Goal: Transaction & Acquisition: Subscribe to service/newsletter

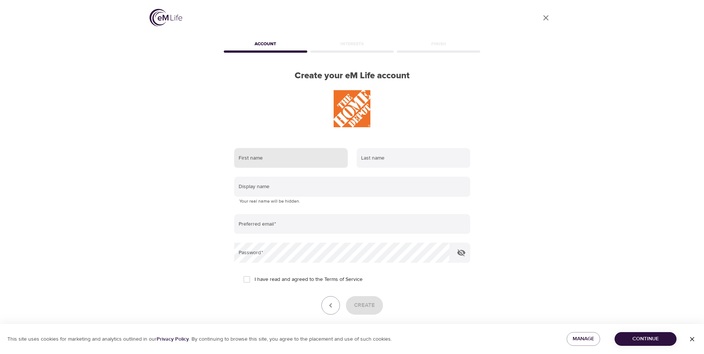
click at [279, 165] on input "text" at bounding box center [291, 158] width 114 height 20
type input "Jennifer"
type input "Lopez"
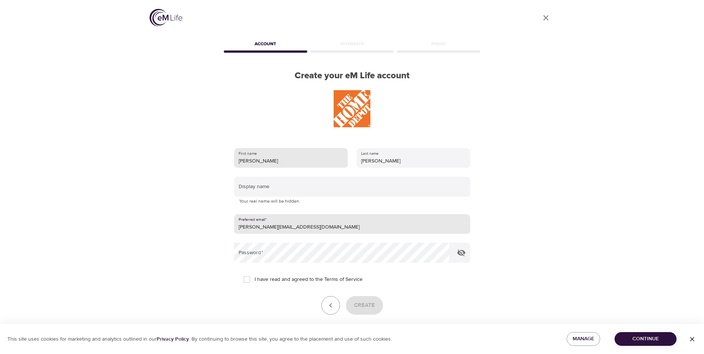
type input "[PERSON_NAME][EMAIL_ADDRESS][DOMAIN_NAME]"
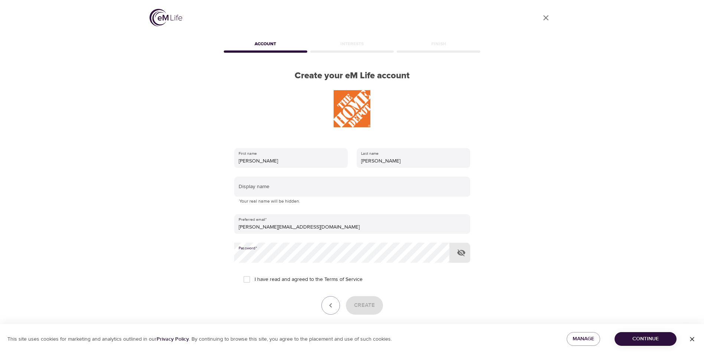
click at [462, 255] on icon "button" at bounding box center [461, 252] width 8 height 7
click at [244, 278] on input "I have read and agreed to the Terms of Service" at bounding box center [247, 280] width 16 height 16
checkbox input "true"
click at [353, 304] on button "Create" at bounding box center [364, 305] width 37 height 19
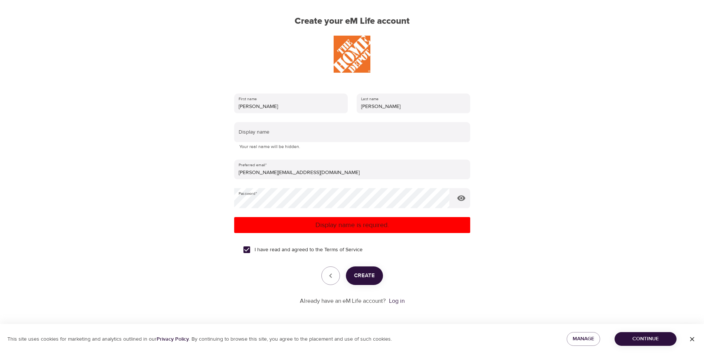
scroll to position [56, 0]
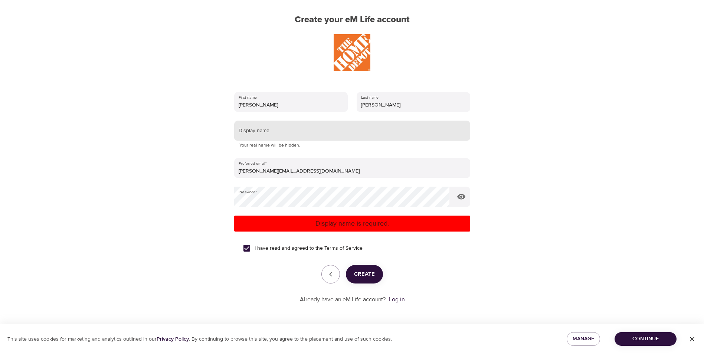
click at [284, 130] on input "text" at bounding box center [352, 131] width 236 height 20
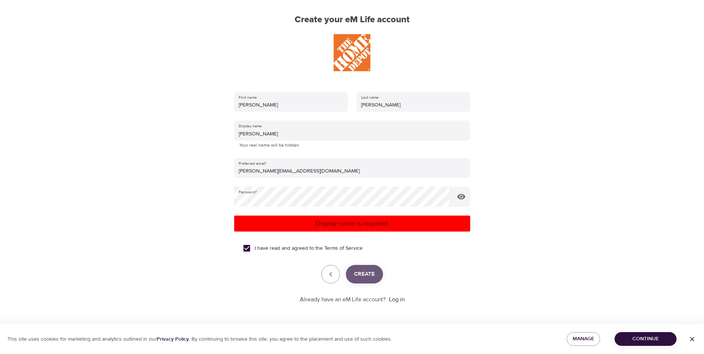
click at [364, 278] on span "Create" at bounding box center [364, 274] width 21 height 10
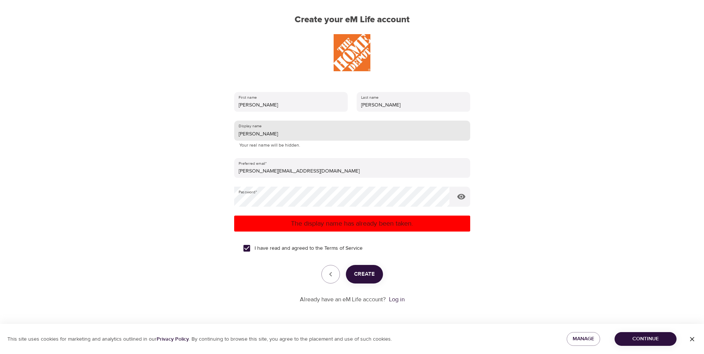
click at [280, 133] on input "Jennifer" at bounding box center [352, 131] width 236 height 20
type input "Jlo"
click at [361, 272] on span "Create" at bounding box center [364, 274] width 21 height 10
click at [314, 134] on input "Jlo" at bounding box center [352, 131] width 236 height 20
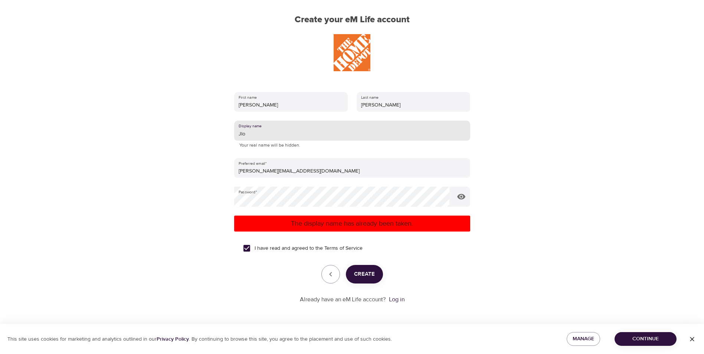
click at [314, 134] on input "Jlo" at bounding box center [352, 131] width 236 height 20
type input "JLove"
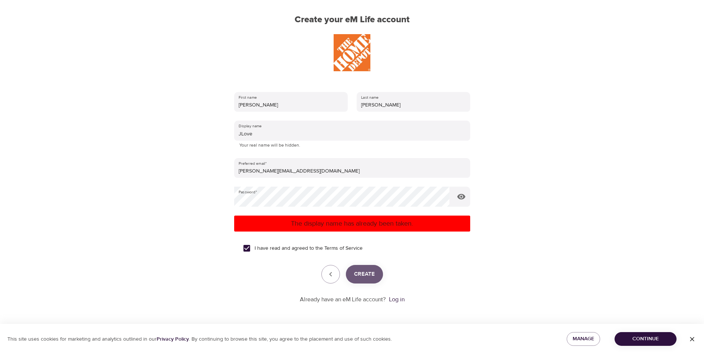
click at [366, 271] on span "Create" at bounding box center [364, 274] width 21 height 10
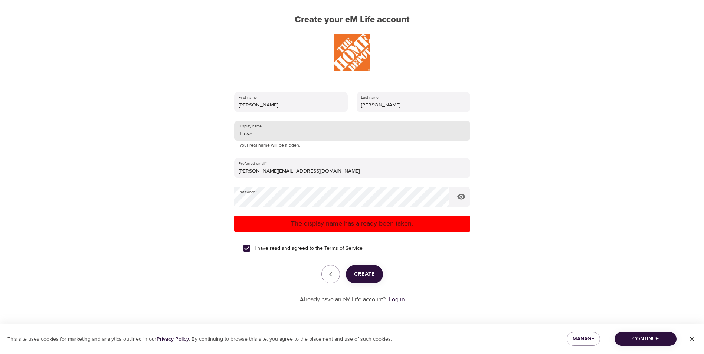
click at [263, 133] on input "JLove" at bounding box center [352, 131] width 236 height 20
type input "Jlopez"
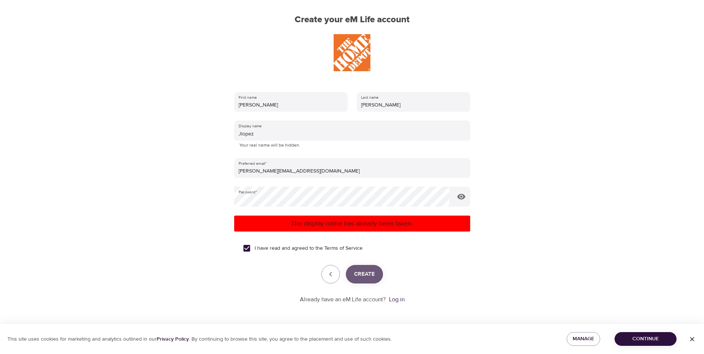
click at [371, 267] on button "Create" at bounding box center [364, 274] width 37 height 19
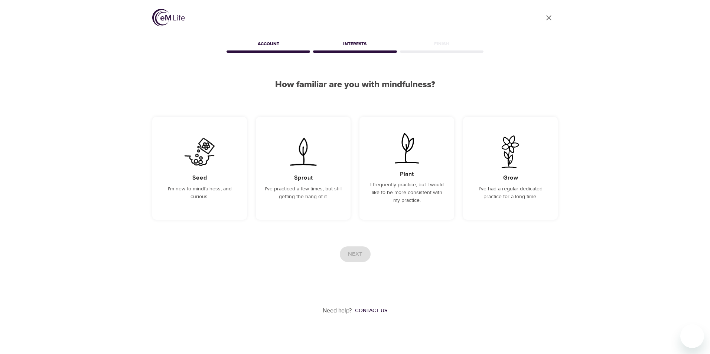
click at [119, 80] on div "User Profile Account Interests Finish How familiar are you with mindfulness? Se…" at bounding box center [355, 157] width 710 height 315
click at [198, 160] on img at bounding box center [199, 151] width 37 height 33
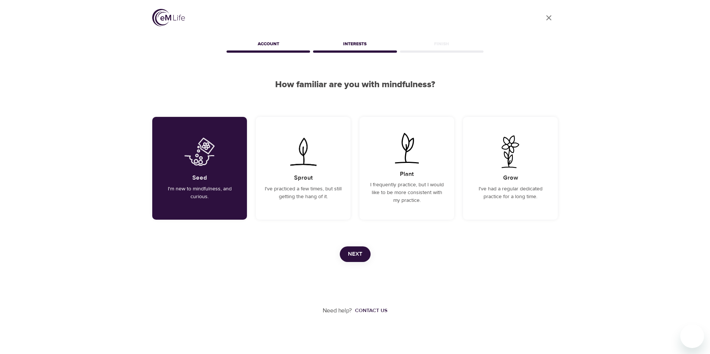
click at [359, 258] on span "Next" at bounding box center [355, 254] width 14 height 10
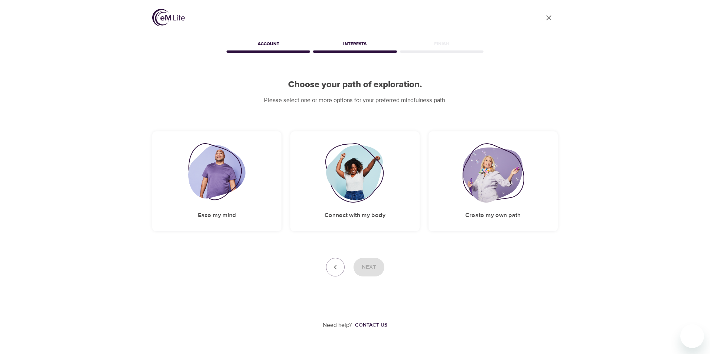
click at [675, 87] on div "User Profile Account Interests Finish Choose your path of exploration. Please s…" at bounding box center [355, 165] width 710 height 330
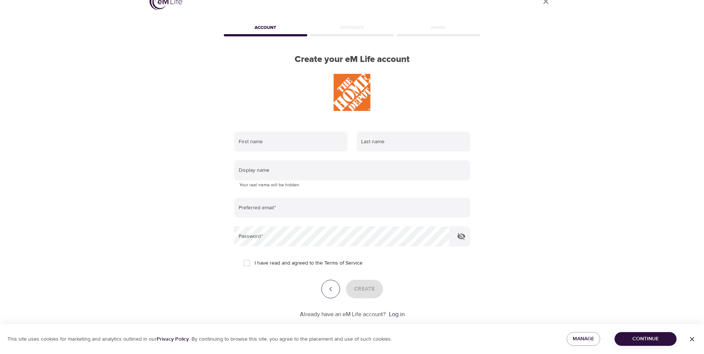
scroll to position [31, 0]
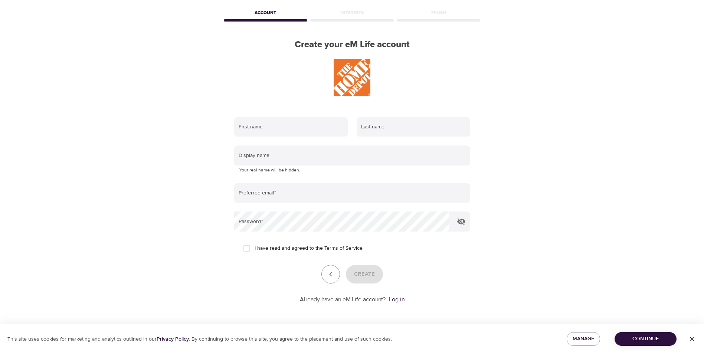
click at [398, 299] on link "Log in" at bounding box center [397, 299] width 16 height 7
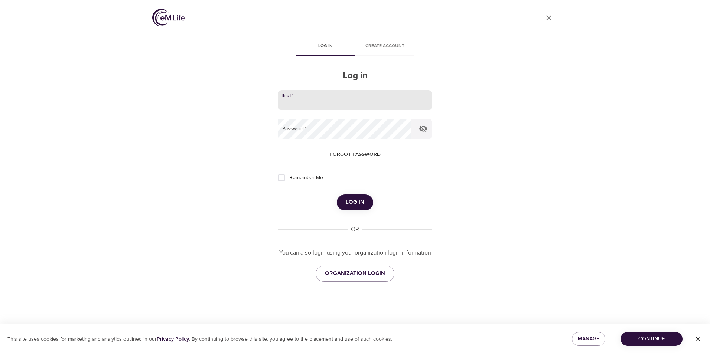
click at [336, 98] on input "email" at bounding box center [355, 100] width 154 height 20
type input "[PERSON_NAME][EMAIL_ADDRESS][DOMAIN_NAME]"
click at [337, 194] on button "Log in" at bounding box center [355, 202] width 36 height 16
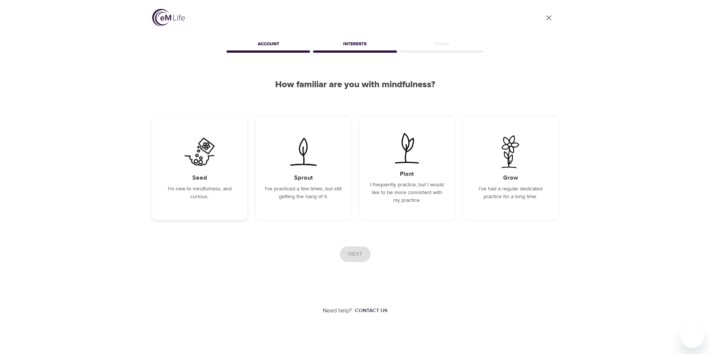
click at [197, 164] on img at bounding box center [199, 151] width 37 height 33
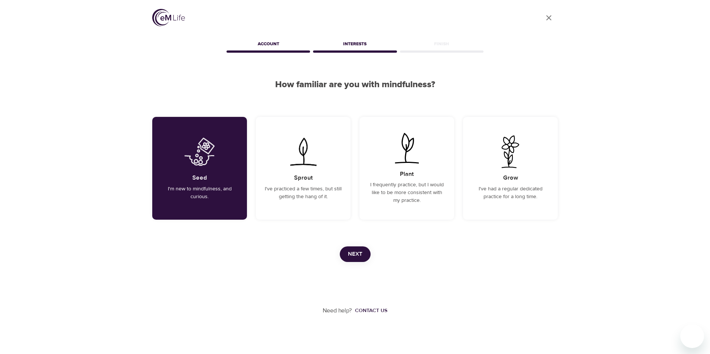
click at [181, 308] on div "Need help? Contact us" at bounding box center [354, 288] width 405 height 53
click at [351, 254] on span "Next" at bounding box center [355, 254] width 14 height 10
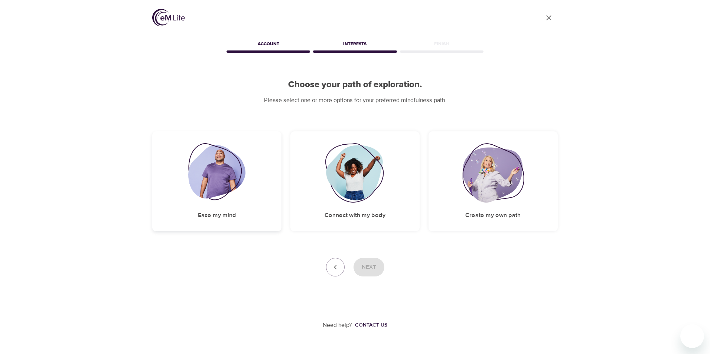
click at [228, 176] on img at bounding box center [217, 172] width 58 height 59
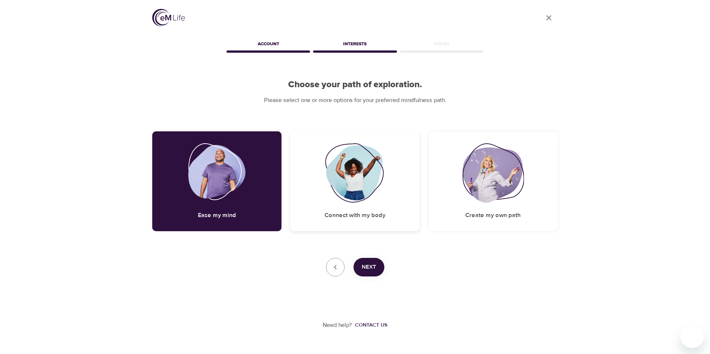
click at [342, 183] on img at bounding box center [355, 172] width 60 height 59
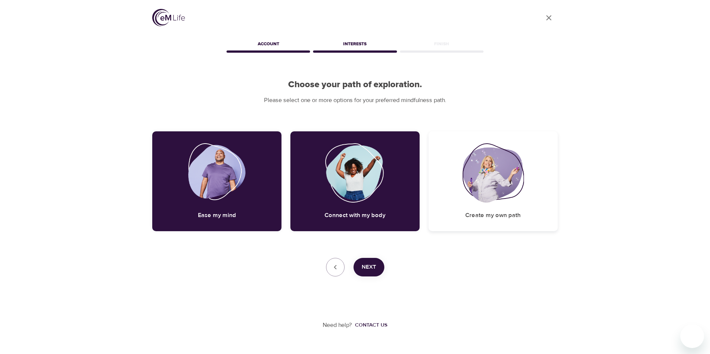
click at [488, 186] on img at bounding box center [493, 172] width 62 height 59
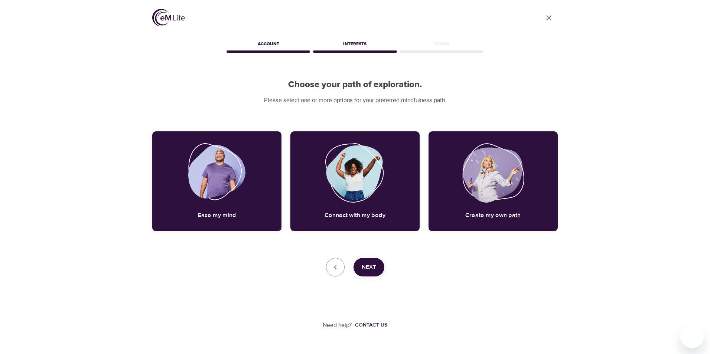
click at [517, 315] on div "Need help? Contact us" at bounding box center [354, 302] width 405 height 53
click at [379, 260] on button "Next" at bounding box center [368, 267] width 31 height 19
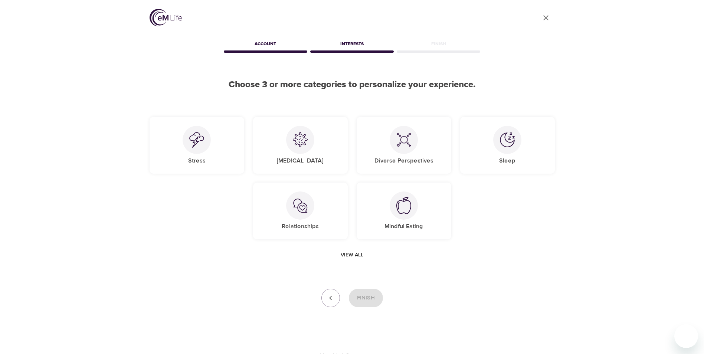
click at [189, 205] on div "Stress COVID-19 Diverse Perspectives Sleep Relationships Mindful Eating" at bounding box center [352, 178] width 414 height 132
click at [194, 148] on div at bounding box center [197, 140] width 28 height 28
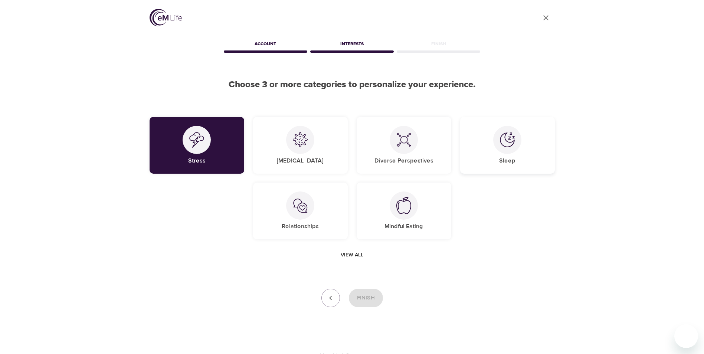
click at [515, 142] on div at bounding box center [507, 140] width 28 height 28
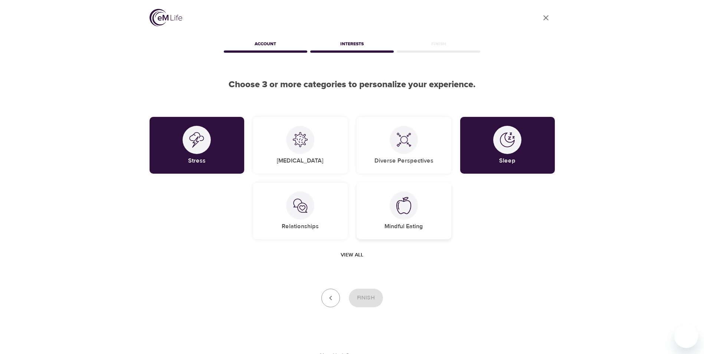
click at [410, 207] on img at bounding box center [403, 205] width 15 height 17
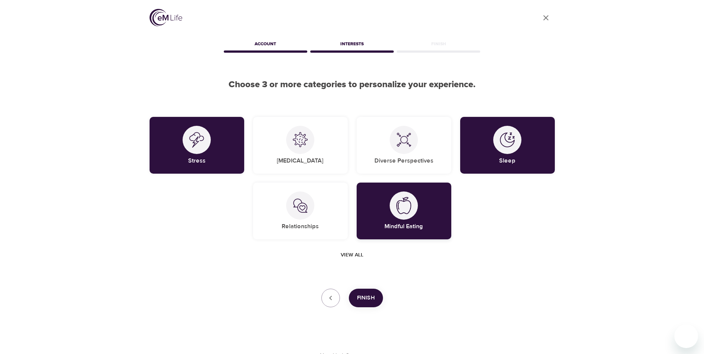
click at [395, 199] on div at bounding box center [404, 206] width 28 height 28
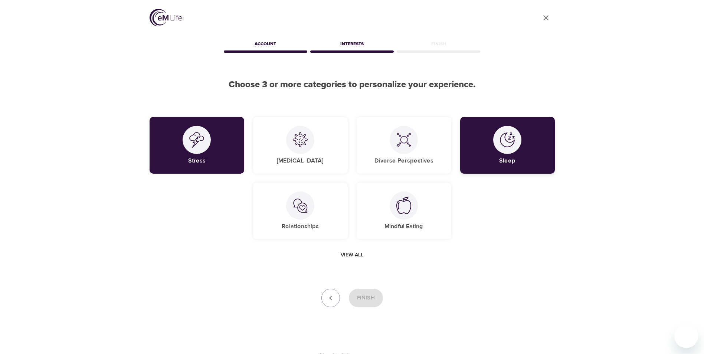
click at [461, 156] on div "Sleep" at bounding box center [507, 145] width 95 height 57
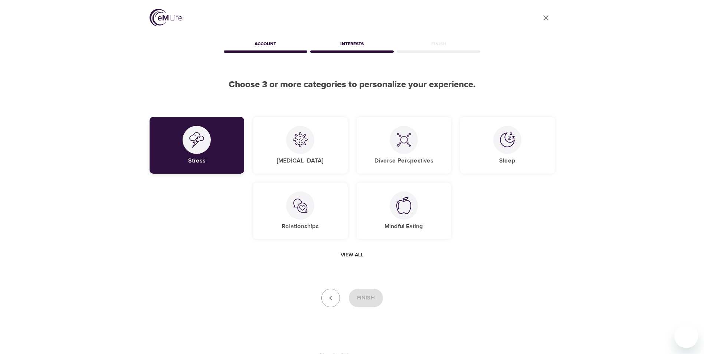
click at [193, 130] on div at bounding box center [197, 140] width 28 height 28
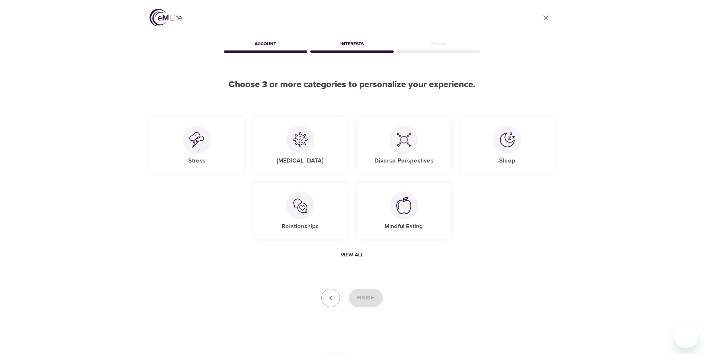
click at [494, 346] on div "Need help? Contact us" at bounding box center [352, 333] width 405 height 53
click at [217, 155] on div "Stress" at bounding box center [197, 145] width 95 height 57
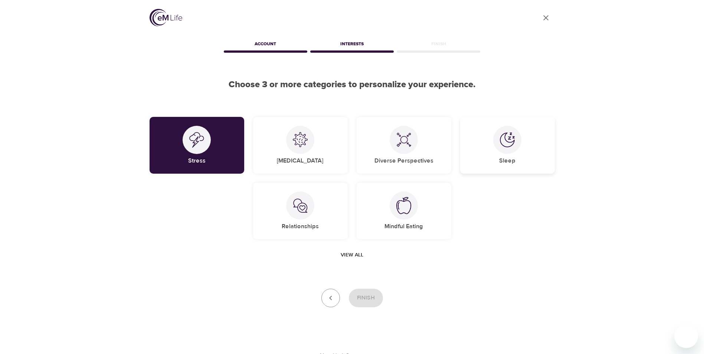
click at [493, 148] on div "Sleep" at bounding box center [507, 145] width 95 height 57
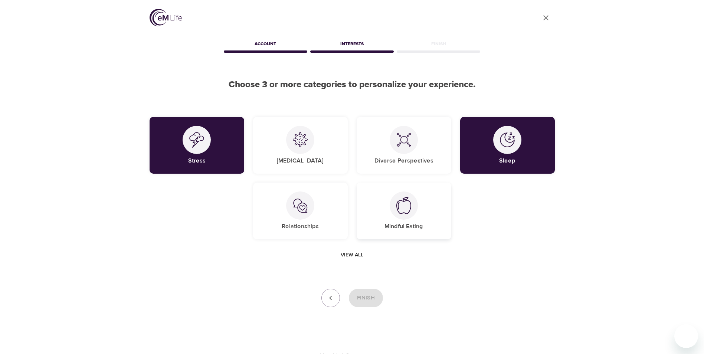
click at [409, 219] on div "Mindful Eating" at bounding box center [404, 211] width 95 height 57
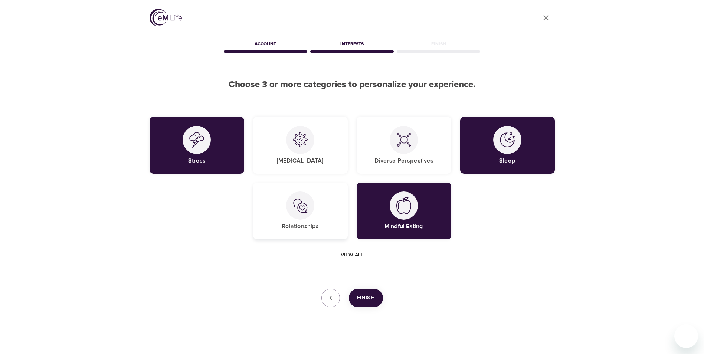
click at [314, 221] on div "Relationships" at bounding box center [300, 211] width 95 height 57
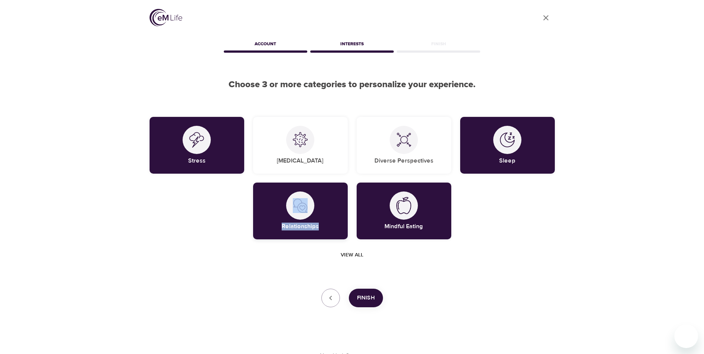
click at [314, 221] on div "Relationships" at bounding box center [300, 211] width 95 height 57
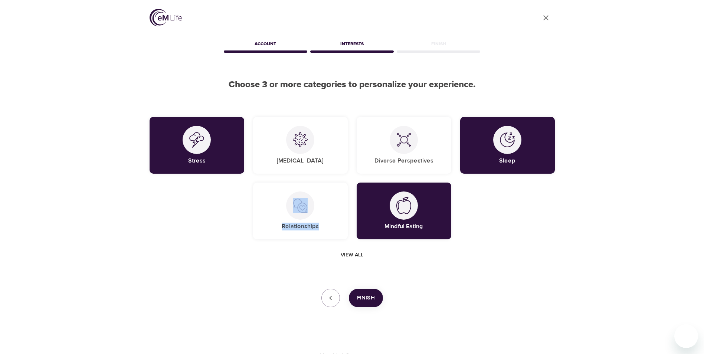
click at [364, 295] on span "Finish" at bounding box center [366, 298] width 18 height 10
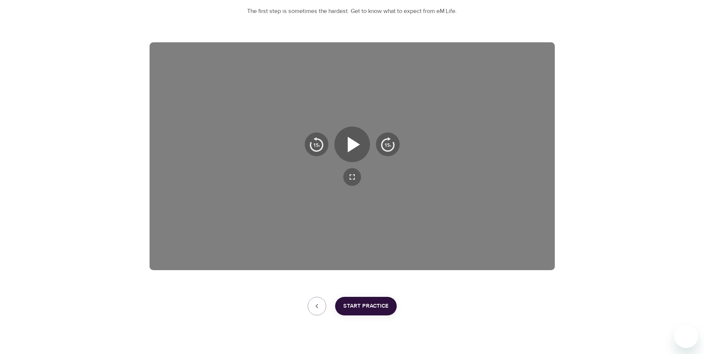
scroll to position [104, 0]
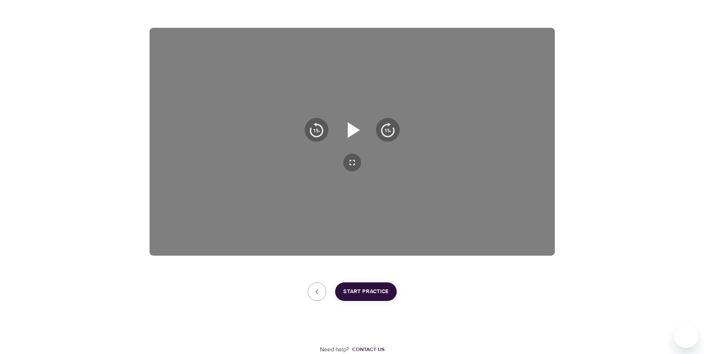
click at [355, 127] on icon "button" at bounding box center [354, 130] width 12 height 16
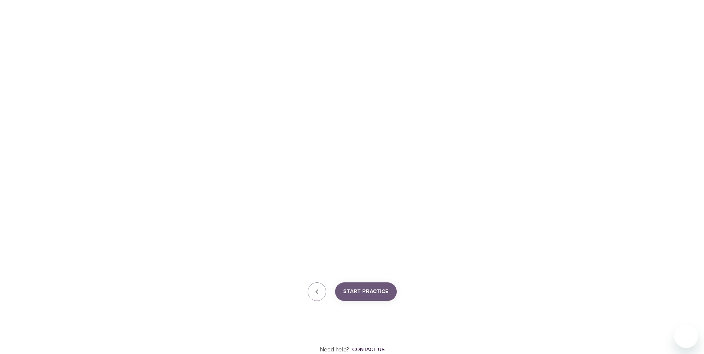
click at [369, 296] on span "Start Practice" at bounding box center [365, 292] width 45 height 10
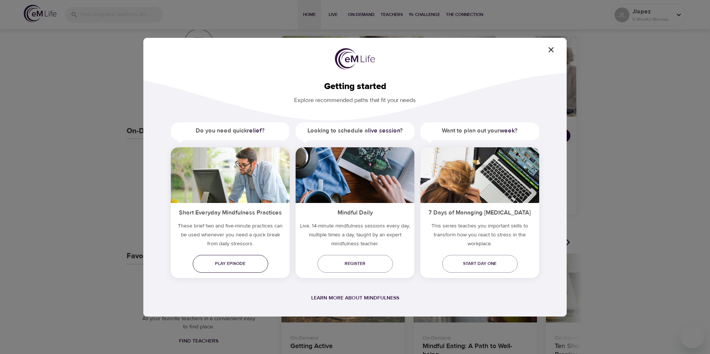
click at [212, 263] on span "Play episode" at bounding box center [230, 264] width 63 height 8
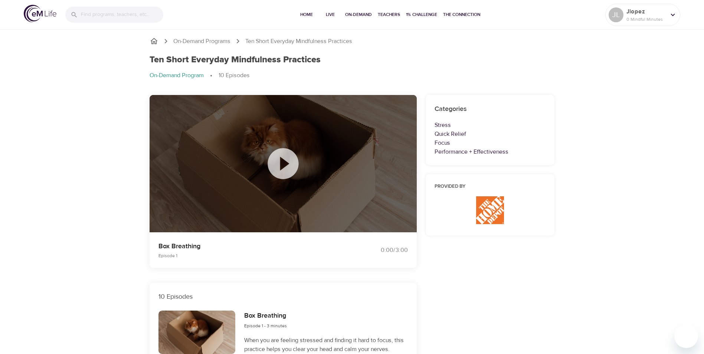
click at [278, 162] on icon at bounding box center [283, 163] width 31 height 31
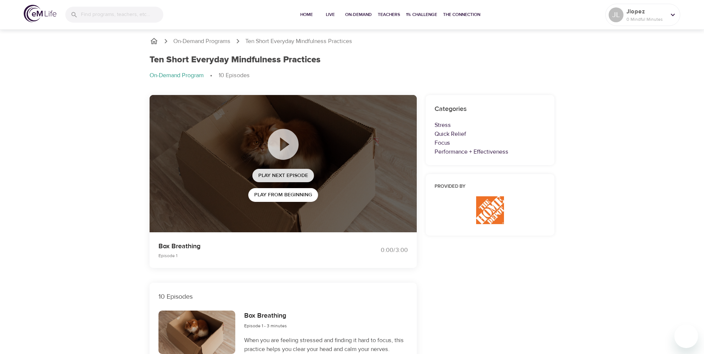
click at [307, 174] on span "Play Next Episode" at bounding box center [283, 175] width 50 height 9
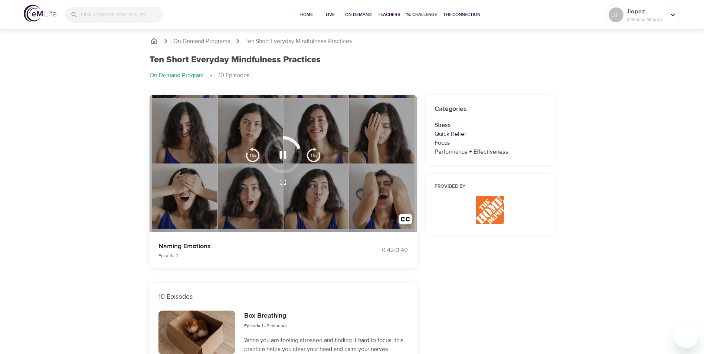
click at [293, 155] on button "button" at bounding box center [283, 155] width 22 height 22
click at [280, 152] on icon "button" at bounding box center [283, 154] width 7 height 7
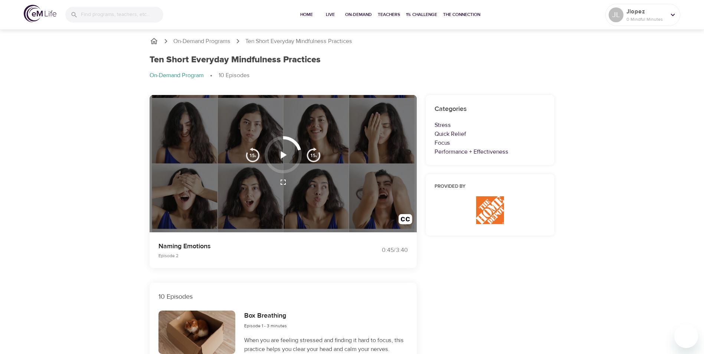
click at [287, 158] on icon "button" at bounding box center [282, 154] width 13 height 13
